Goal: Task Accomplishment & Management: Use online tool/utility

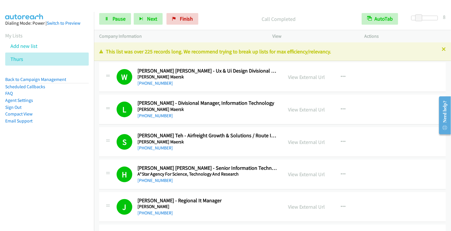
scroll to position [2379, 0]
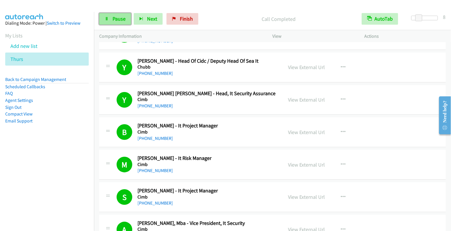
click at [116, 19] on span "Pause" at bounding box center [119, 18] width 13 height 7
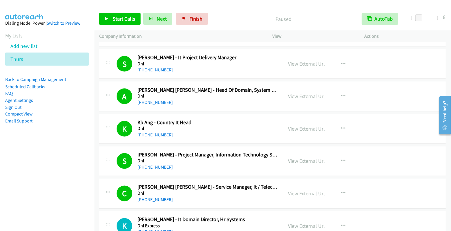
scroll to position [3688, 0]
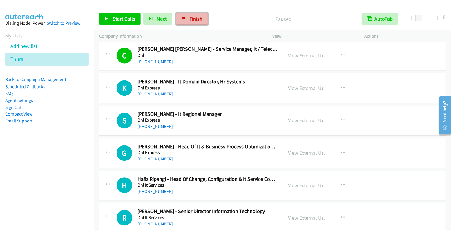
click at [194, 20] on span "Finish" at bounding box center [196, 18] width 13 height 7
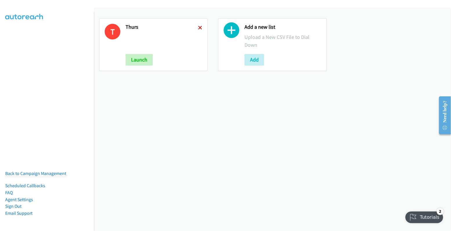
click at [198, 26] on icon at bounding box center [200, 28] width 4 height 4
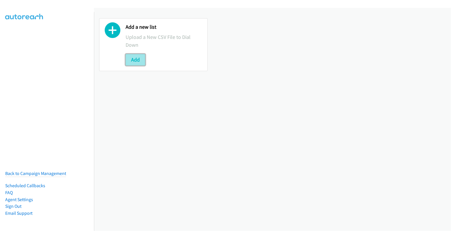
click at [135, 57] on button "Add" at bounding box center [136, 60] width 20 height 12
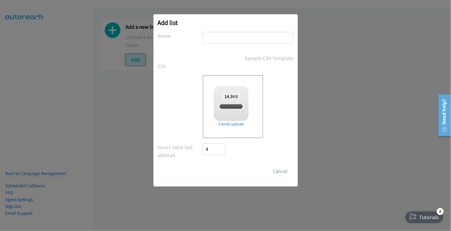
checkbox input "true"
click at [228, 34] on input "text" at bounding box center [248, 38] width 91 height 12
type input "thurs"
click at [227, 169] on input "Save List" at bounding box center [218, 171] width 30 height 12
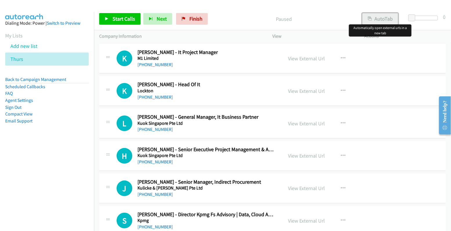
click at [372, 13] on button "AutoTab" at bounding box center [380, 19] width 36 height 12
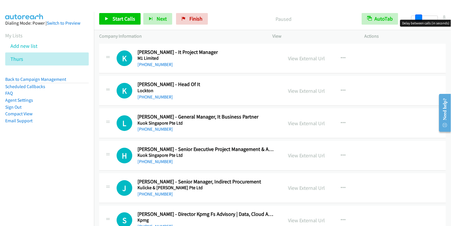
drag, startPoint x: 414, startPoint y: 18, endPoint x: 421, endPoint y: 19, distance: 7.1
click at [421, 19] on span at bounding box center [419, 18] width 7 height 7
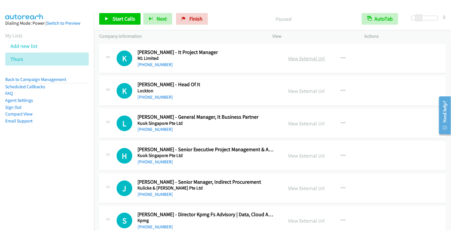
click at [300, 60] on link "View External Url" at bounding box center [306, 58] width 37 height 7
drag, startPoint x: 13, startPoint y: 166, endPoint x: 164, endPoint y: 115, distance: 159.8
click at [13, 166] on nav "Dialing Mode: Power | Switch to Preview My Lists Add new list Thurs Back to Cam…" at bounding box center [47, 127] width 94 height 231
click at [122, 18] on span "Start Calls" at bounding box center [124, 18] width 23 height 7
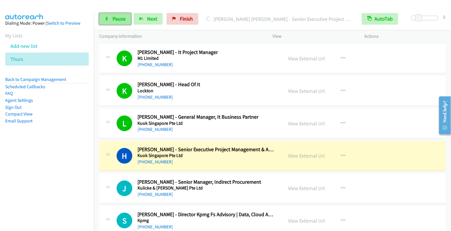
click at [115, 18] on span "Pause" at bounding box center [119, 18] width 13 height 7
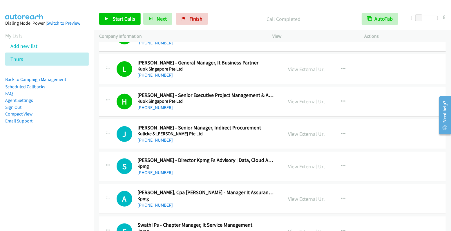
scroll to position [98, 0]
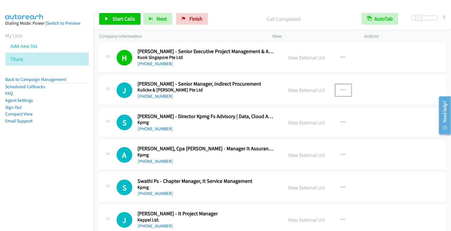
click at [342, 90] on icon "button" at bounding box center [343, 90] width 5 height 5
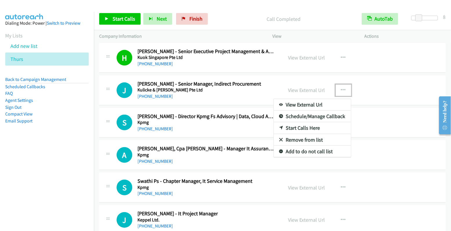
click at [307, 126] on link "Start Calls Here" at bounding box center [312, 128] width 77 height 12
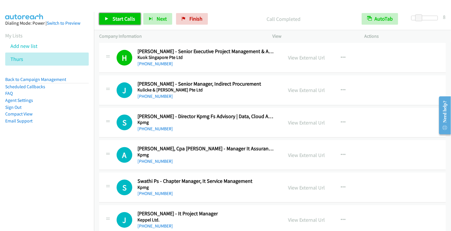
click at [120, 23] on link "Start Calls" at bounding box center [119, 19] width 41 height 12
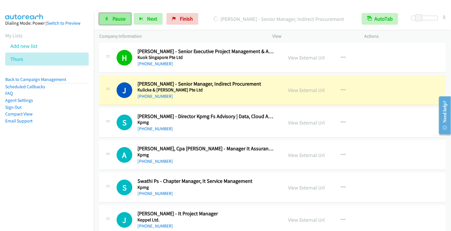
click at [115, 20] on span "Pause" at bounding box center [119, 18] width 13 height 7
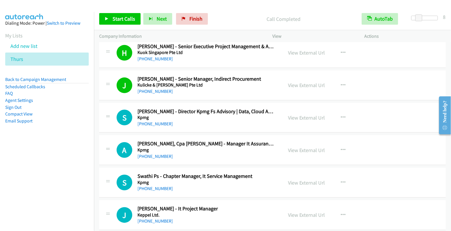
scroll to position [103, 0]
click at [341, 116] on icon "button" at bounding box center [343, 117] width 5 height 5
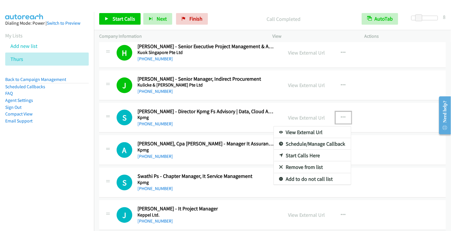
click at [302, 153] on link "Start Calls Here" at bounding box center [312, 156] width 77 height 12
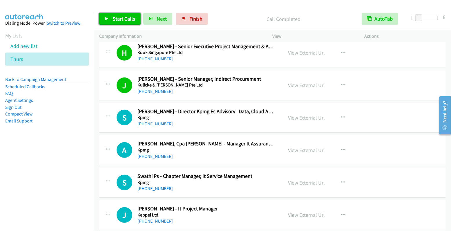
click at [123, 19] on span "Start Calls" at bounding box center [124, 18] width 23 height 7
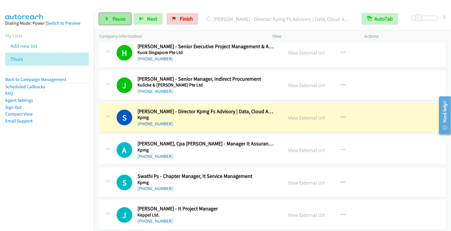
click at [119, 22] on link "Pause" at bounding box center [115, 19] width 32 height 12
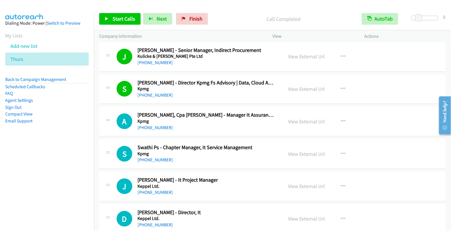
scroll to position [143, 0]
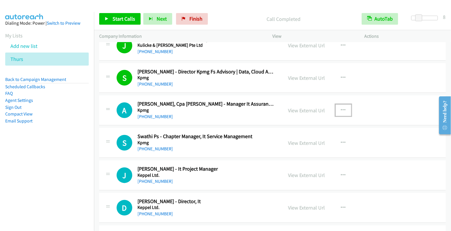
click at [341, 110] on icon "button" at bounding box center [343, 110] width 5 height 5
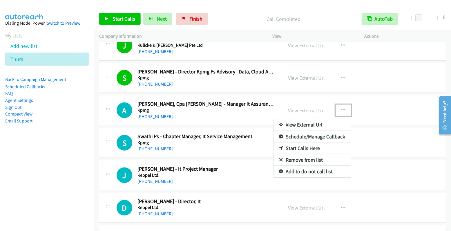
click at [309, 146] on link "Start Calls Here" at bounding box center [312, 148] width 77 height 12
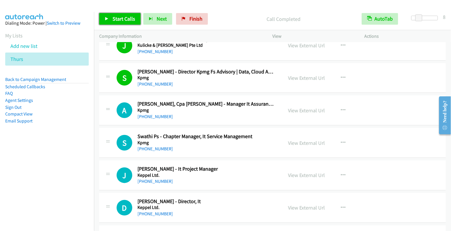
click at [122, 18] on span "Start Calls" at bounding box center [124, 18] width 23 height 7
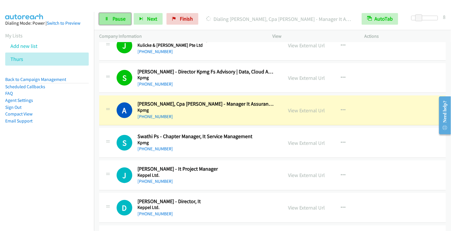
click at [113, 19] on span "Pause" at bounding box center [119, 18] width 13 height 7
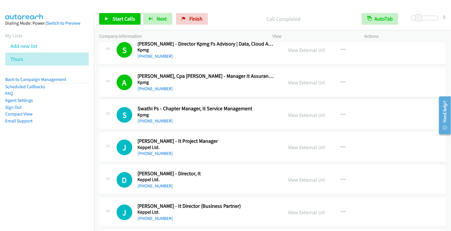
scroll to position [187, 0]
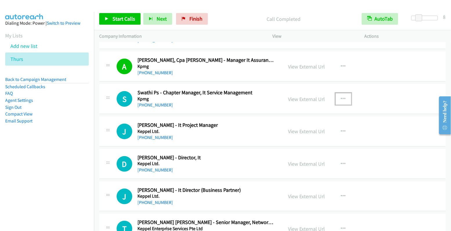
click at [341, 97] on icon "button" at bounding box center [343, 99] width 5 height 5
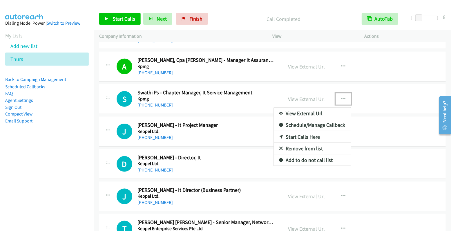
click at [304, 133] on link "Start Calls Here" at bounding box center [312, 137] width 77 height 12
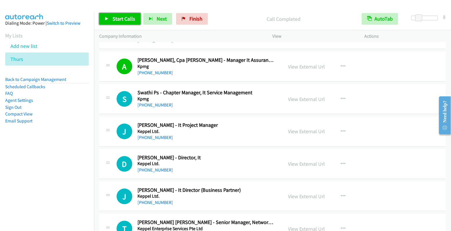
click at [124, 18] on span "Start Calls" at bounding box center [124, 18] width 23 height 7
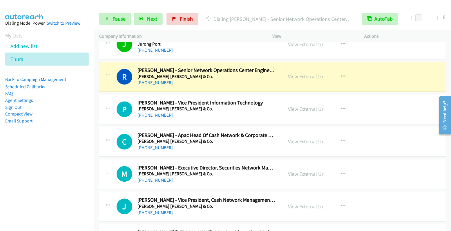
scroll to position [404, 0]
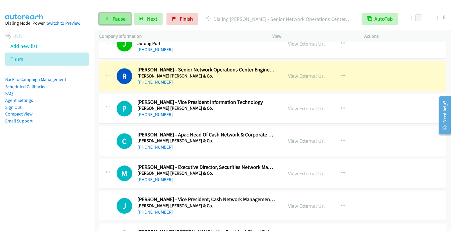
click at [119, 17] on span "Pause" at bounding box center [119, 18] width 13 height 7
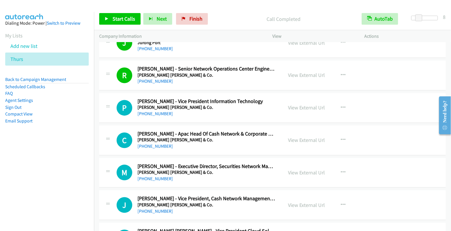
scroll to position [405, 0]
click at [336, 104] on button "button" at bounding box center [344, 108] width 16 height 12
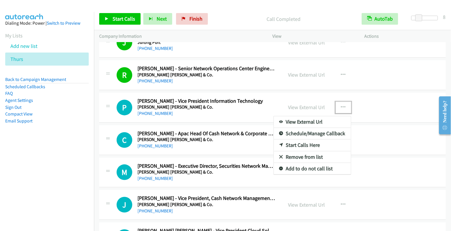
click at [306, 140] on link "Start Calls Here" at bounding box center [312, 146] width 77 height 12
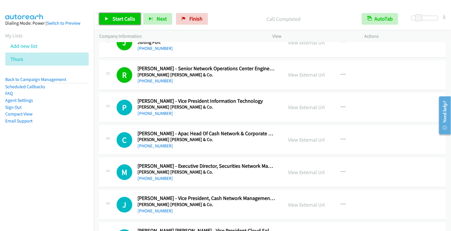
click at [128, 20] on span "Start Calls" at bounding box center [124, 18] width 23 height 7
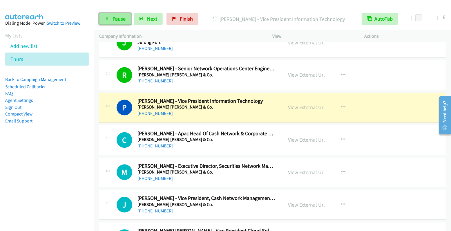
click at [111, 20] on link "Pause" at bounding box center [115, 19] width 32 height 12
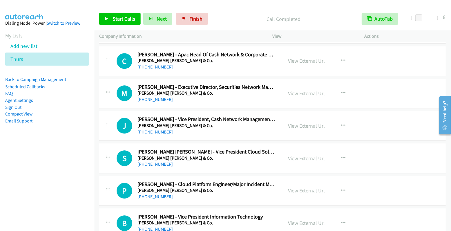
scroll to position [487, 0]
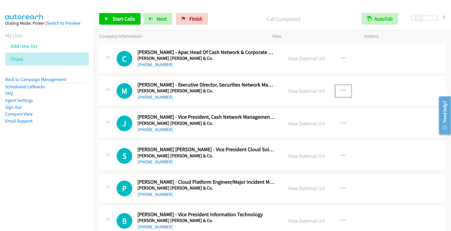
click at [342, 89] on icon "button" at bounding box center [343, 91] width 5 height 5
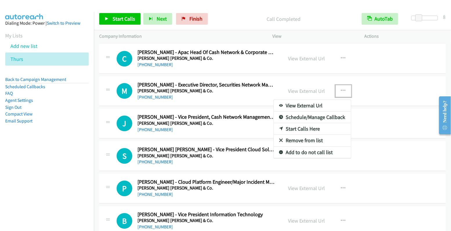
click at [313, 123] on link "Start Calls Here" at bounding box center [312, 129] width 77 height 12
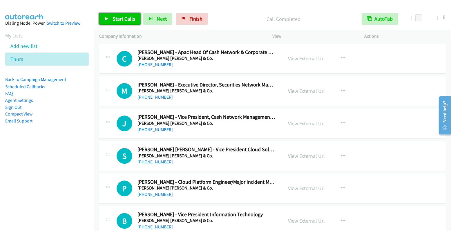
click at [120, 19] on span "Start Calls" at bounding box center [124, 18] width 23 height 7
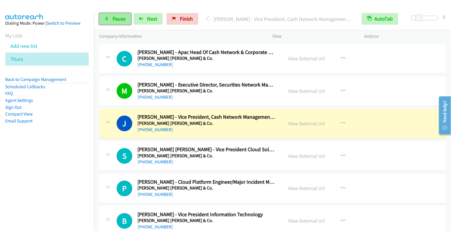
click at [117, 21] on span "Pause" at bounding box center [119, 18] width 13 height 7
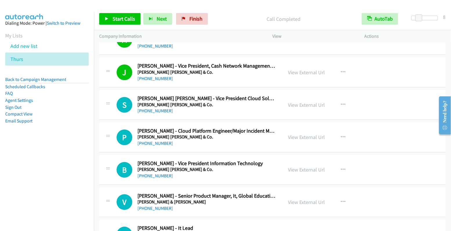
scroll to position [538, 0]
click at [342, 102] on icon "button" at bounding box center [343, 104] width 5 height 5
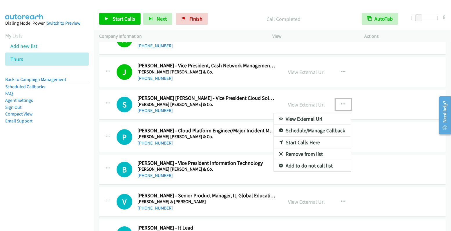
click at [306, 138] on link "Start Calls Here" at bounding box center [312, 143] width 77 height 12
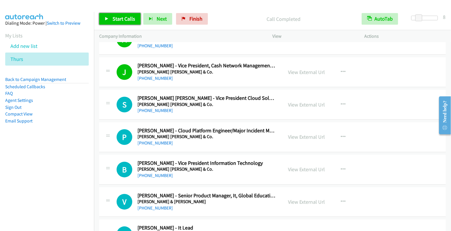
click at [124, 19] on span "Start Calls" at bounding box center [124, 18] width 23 height 7
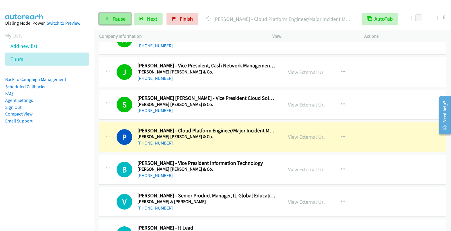
click at [119, 20] on span "Pause" at bounding box center [119, 18] width 13 height 7
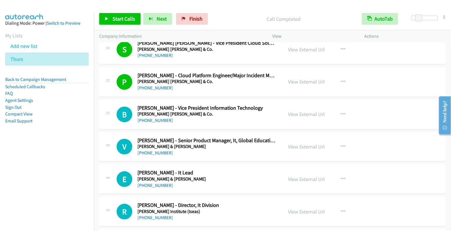
scroll to position [622, 0]
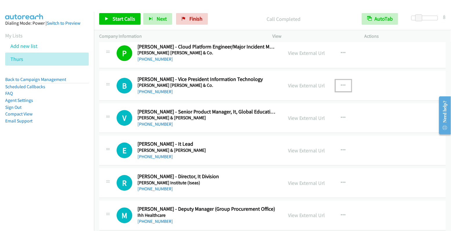
click at [341, 84] on icon "button" at bounding box center [343, 85] width 5 height 5
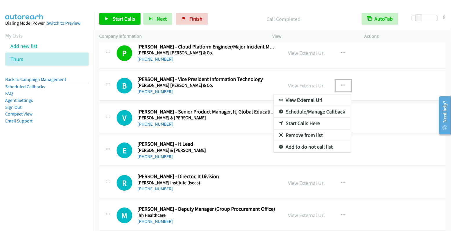
click at [317, 118] on link "Start Calls Here" at bounding box center [312, 124] width 77 height 12
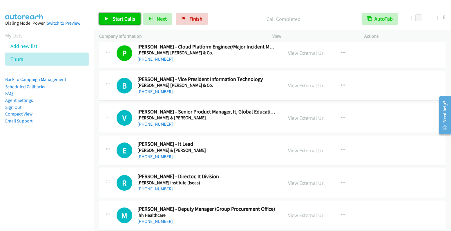
click at [121, 20] on span "Start Calls" at bounding box center [124, 18] width 23 height 7
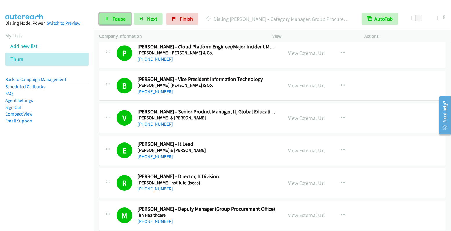
click at [110, 19] on link "Pause" at bounding box center [115, 19] width 32 height 12
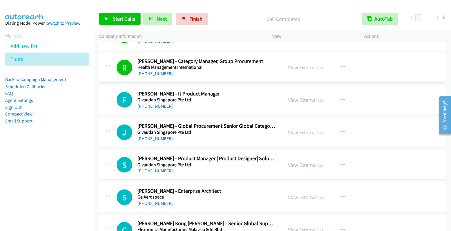
scroll to position [997, 0]
click at [341, 97] on icon "button" at bounding box center [343, 99] width 5 height 5
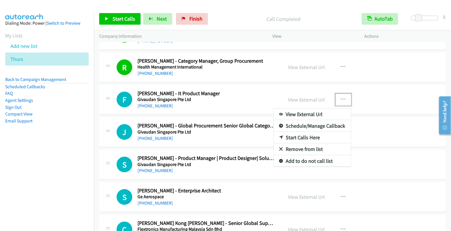
click at [303, 133] on link "Start Calls Here" at bounding box center [312, 138] width 77 height 12
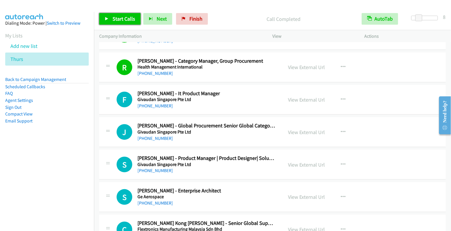
click at [120, 18] on span "Start Calls" at bounding box center [124, 18] width 23 height 7
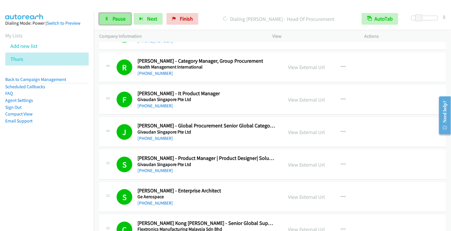
click at [116, 18] on span "Pause" at bounding box center [119, 18] width 13 height 7
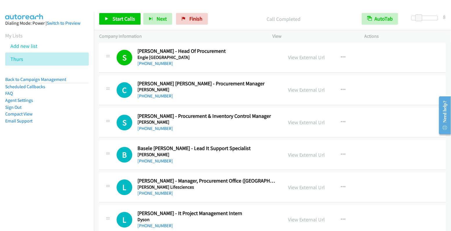
scroll to position [1309, 0]
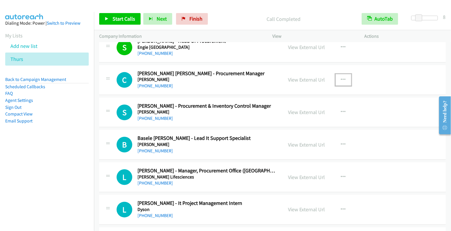
click at [341, 77] on icon "button" at bounding box center [343, 79] width 5 height 5
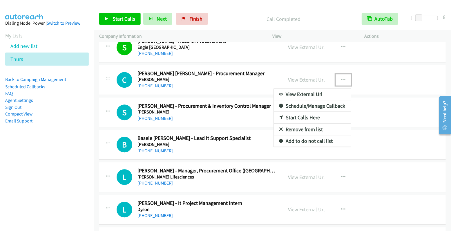
click at [310, 112] on link "Start Calls Here" at bounding box center [312, 118] width 77 height 12
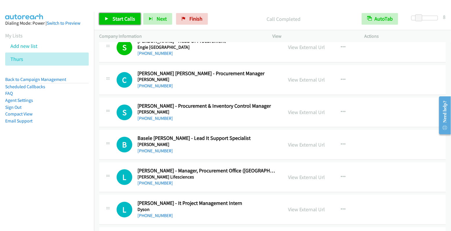
click at [122, 17] on span "Start Calls" at bounding box center [124, 18] width 23 height 7
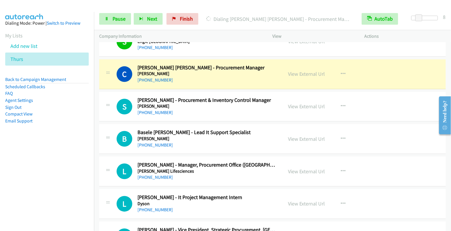
scroll to position [1316, 0]
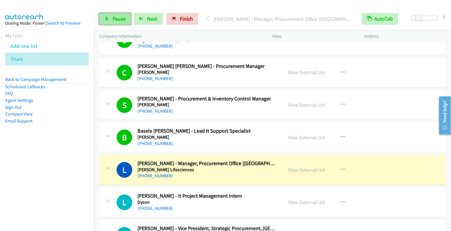
click at [119, 19] on span "Pause" at bounding box center [119, 18] width 13 height 7
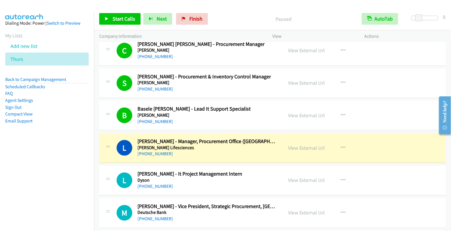
scroll to position [1353, 0]
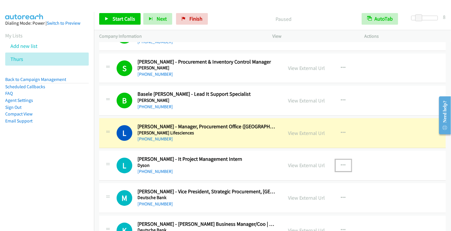
click at [341, 163] on icon "button" at bounding box center [343, 165] width 5 height 5
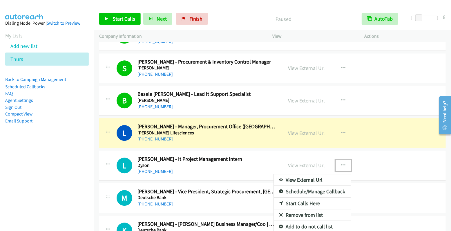
click at [300, 198] on link "Start Calls Here" at bounding box center [312, 204] width 77 height 12
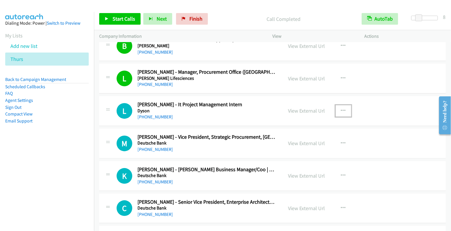
scroll to position [1408, 0]
click at [119, 21] on span "Start Calls" at bounding box center [124, 18] width 23 height 7
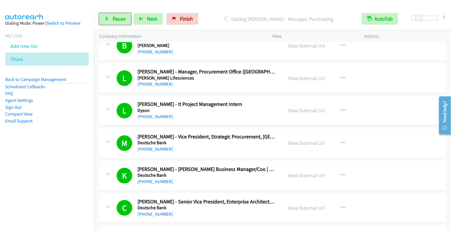
drag, startPoint x: 117, startPoint y: 21, endPoint x: 164, endPoint y: 54, distance: 57.6
click at [117, 21] on span "Pause" at bounding box center [119, 18] width 13 height 7
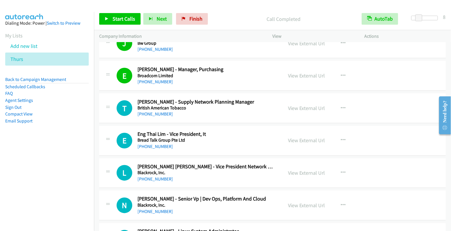
scroll to position [1976, 0]
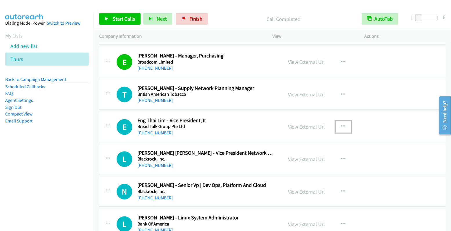
click at [341, 124] on icon "button" at bounding box center [343, 126] width 5 height 5
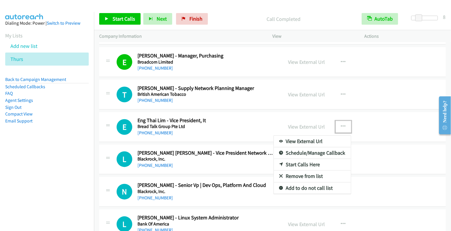
click at [316, 159] on link "Start Calls Here" at bounding box center [312, 165] width 77 height 12
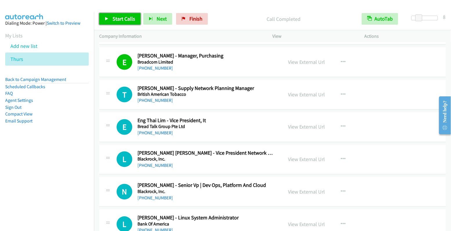
click at [125, 20] on span "Start Calls" at bounding box center [124, 18] width 23 height 7
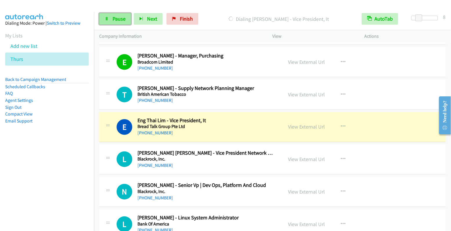
click at [113, 16] on span "Pause" at bounding box center [119, 18] width 13 height 7
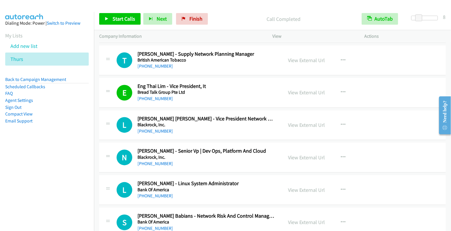
scroll to position [2015, 0]
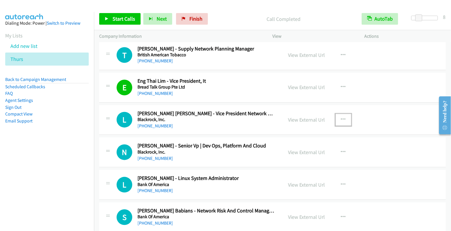
click at [341, 118] on icon "button" at bounding box center [343, 120] width 5 height 5
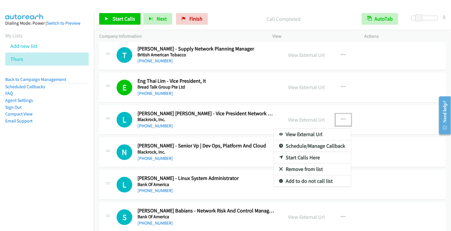
click at [302, 152] on link "Start Calls Here" at bounding box center [312, 158] width 77 height 12
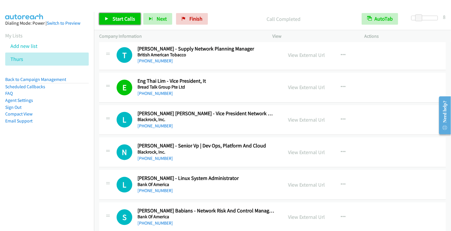
click at [120, 23] on link "Start Calls" at bounding box center [119, 19] width 41 height 12
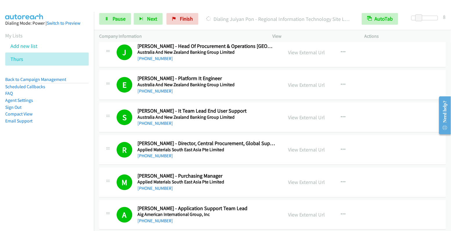
scroll to position [2307, 0]
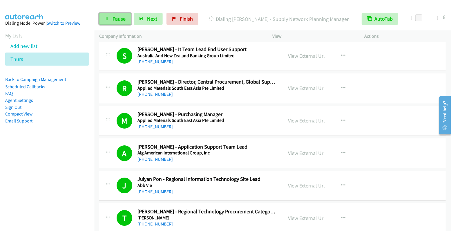
click at [120, 18] on span "Pause" at bounding box center [119, 18] width 13 height 7
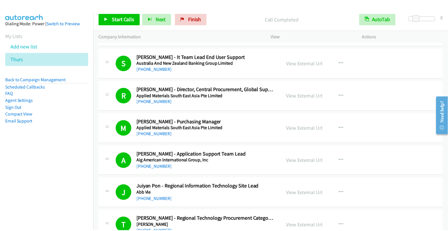
scroll to position [2295, 0]
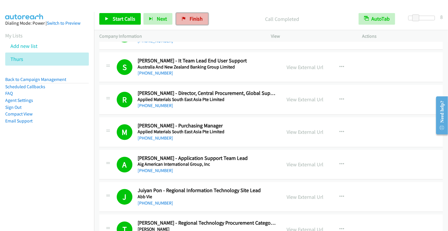
click at [194, 17] on span "Finish" at bounding box center [196, 18] width 13 height 7
